Goal: Task Accomplishment & Management: Manage account settings

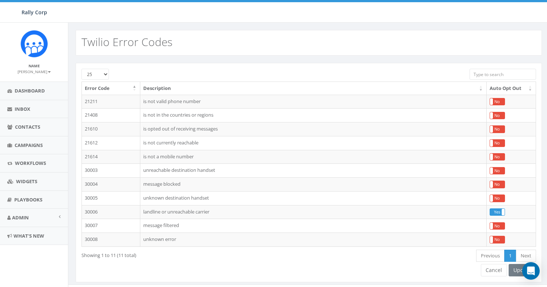
click at [304, 39] on div "Twilio Error Codes" at bounding box center [309, 43] width 466 height 26
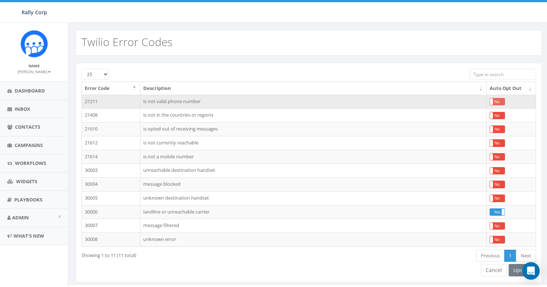
click at [498, 102] on label "No" at bounding box center [497, 101] width 15 height 7
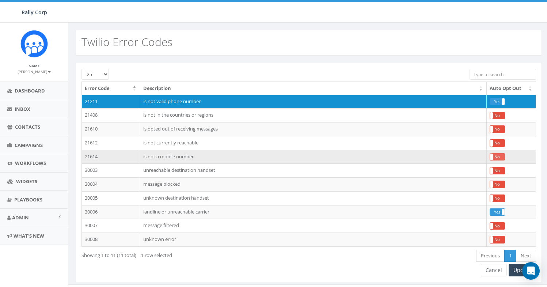
click at [497, 156] on label "No" at bounding box center [497, 156] width 15 height 7
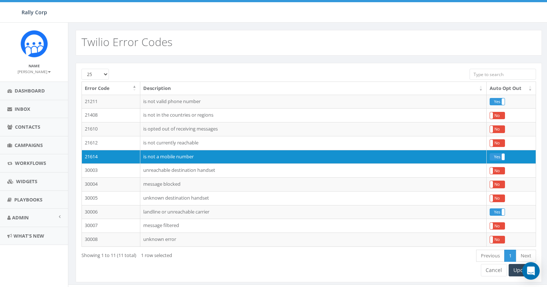
click at [308, 57] on div "25 50 100 Error Code Description Auto Opt Out 21211 is not valid phone number Y…" at bounding box center [308, 177] width 481 height 243
click at [22, 217] on span "Admin" at bounding box center [20, 217] width 17 height 7
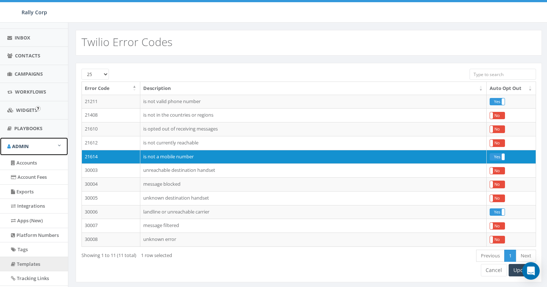
scroll to position [152, 0]
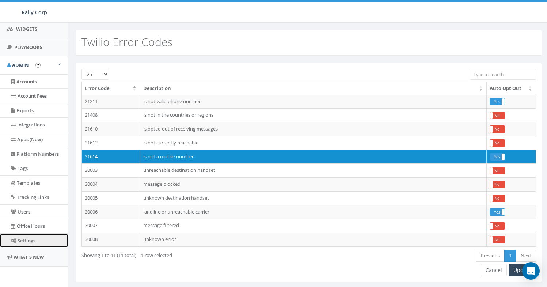
click at [39, 242] on link "Settings" at bounding box center [34, 240] width 68 height 14
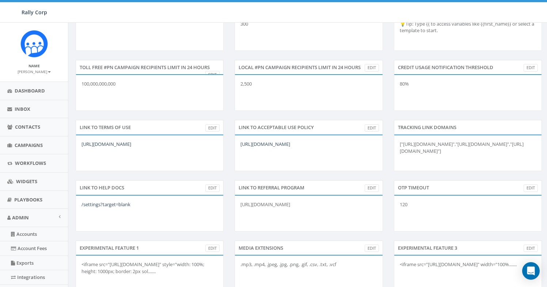
scroll to position [330, 0]
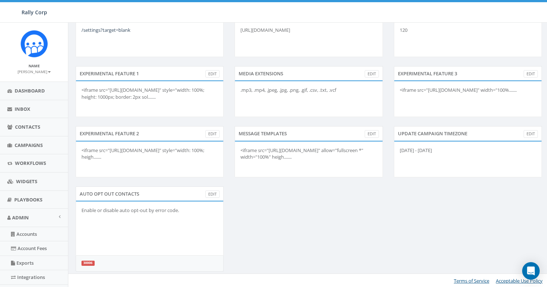
scroll to position [330, 0]
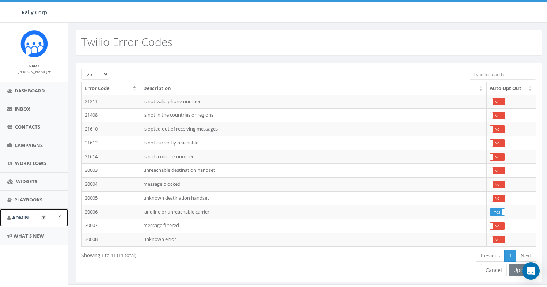
click at [32, 225] on link "Admin" at bounding box center [34, 218] width 68 height 18
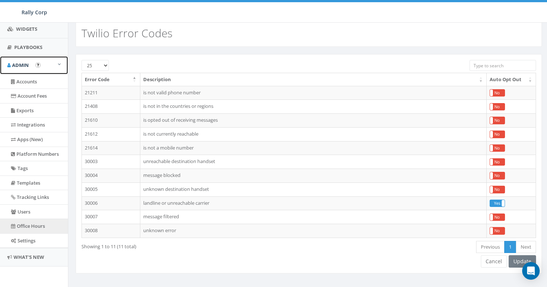
scroll to position [59, 0]
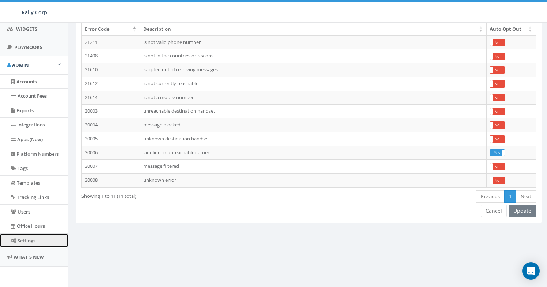
click at [34, 243] on link "Settings" at bounding box center [34, 240] width 68 height 14
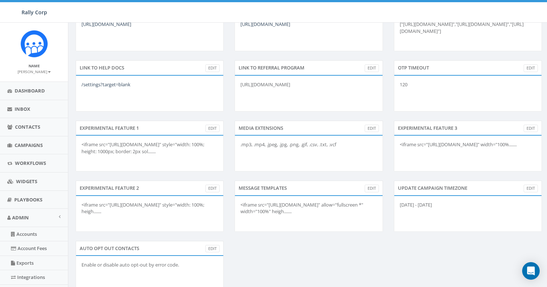
scroll to position [330, 0]
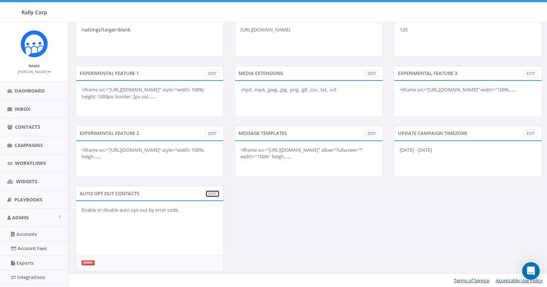
click at [213, 196] on link "Edit" at bounding box center [212, 194] width 14 height 8
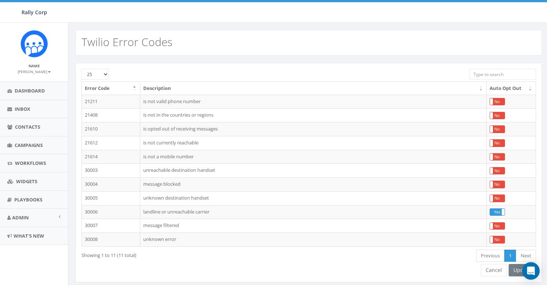
click at [382, 266] on div "25 50 100 Error Code Description Auto Opt Out 21211 is not valid phone number Y…" at bounding box center [309, 172] width 466 height 219
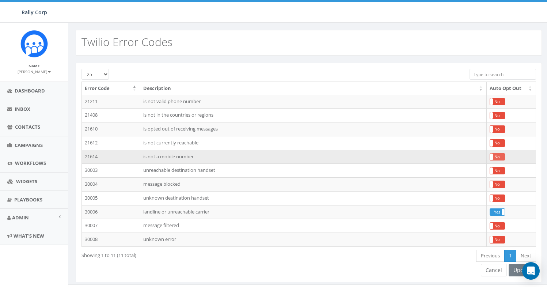
click at [502, 159] on label "No" at bounding box center [497, 156] width 15 height 7
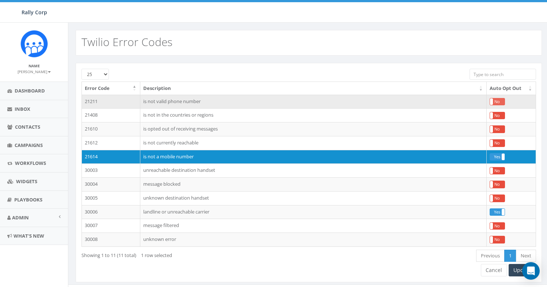
click at [497, 99] on label "No" at bounding box center [497, 101] width 15 height 7
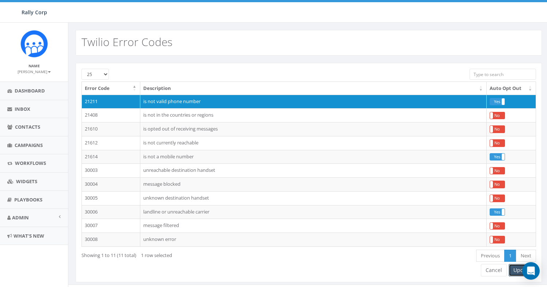
click at [517, 271] on button "Update" at bounding box center [522, 270] width 27 height 12
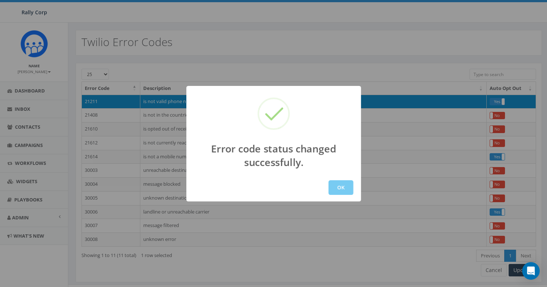
click at [335, 188] on button "OK" at bounding box center [340, 187] width 25 height 15
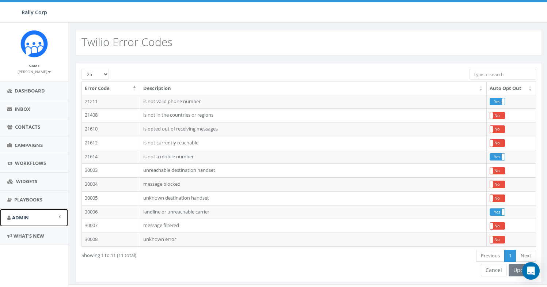
click at [19, 220] on span "Admin" at bounding box center [20, 217] width 17 height 7
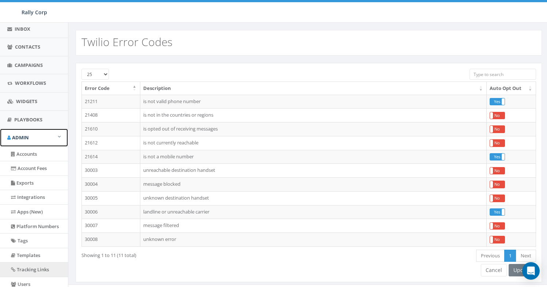
scroll to position [152, 0]
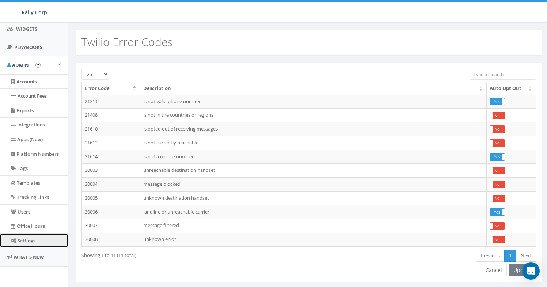
click at [38, 243] on link "Settings" at bounding box center [34, 240] width 68 height 14
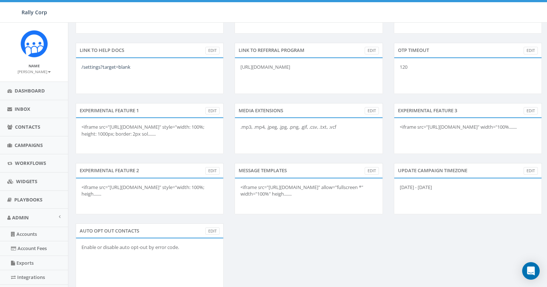
scroll to position [330, 0]
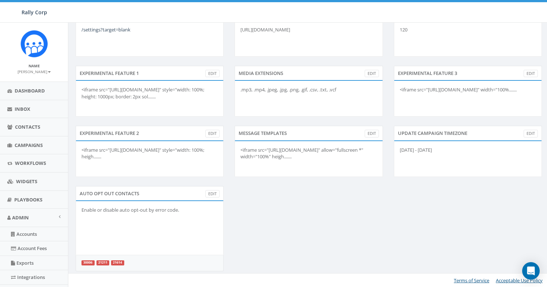
click at [300, 248] on div "AUTO OPT OUT CONTACTS Edit Enable or disable auto opt-out by error code. 30006 …" at bounding box center [308, 233] width 477 height 94
